Goal: Information Seeking & Learning: Learn about a topic

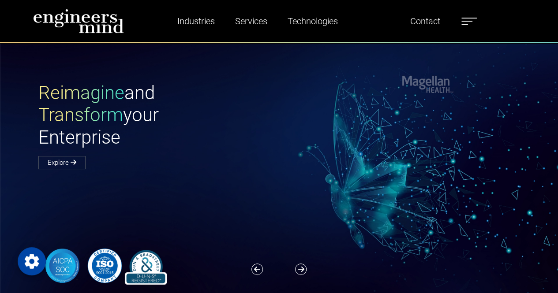
click at [556, 150] on div "Reimagine and Transform your Enterprise Explore" at bounding box center [284, 183] width 569 height 282
click at [44, 21] on img at bounding box center [78, 21] width 91 height 25
click at [56, 164] on link "Explore" at bounding box center [61, 162] width 47 height 13
